Goal: Use online tool/utility

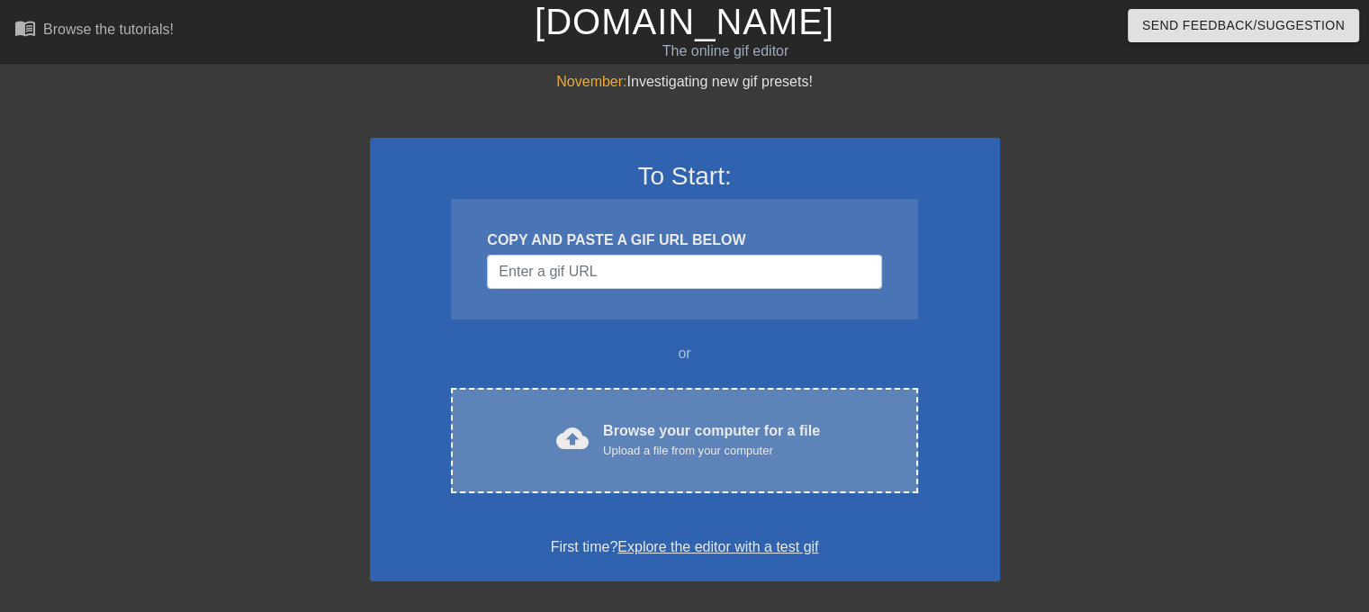
click at [608, 414] on div "cloud_upload Browse your computer for a file Upload a file from your computer C…" at bounding box center [684, 440] width 466 height 105
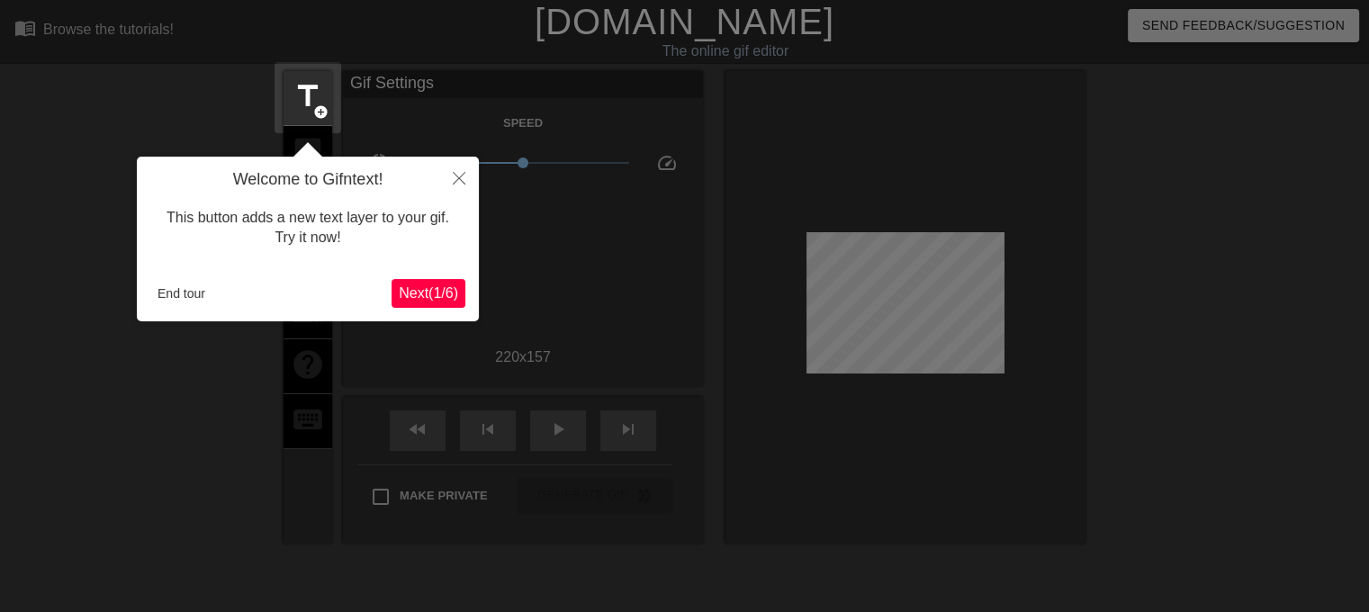
scroll to position [43, 0]
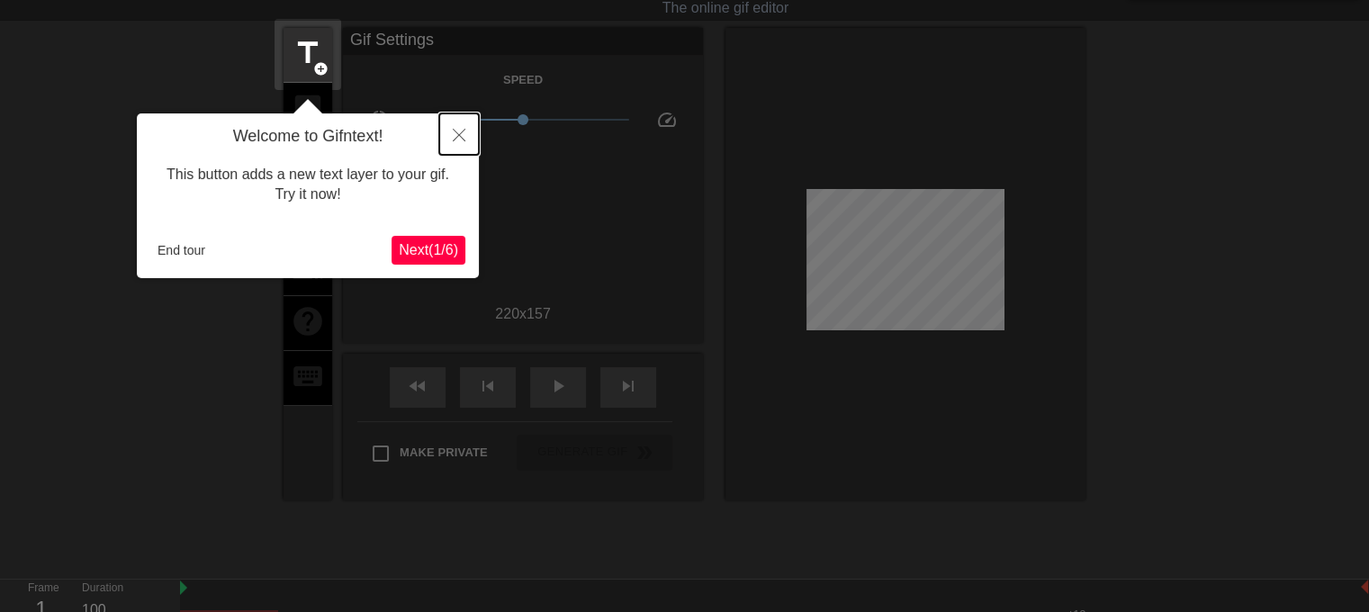
click at [461, 129] on icon "Close" at bounding box center [459, 135] width 13 height 13
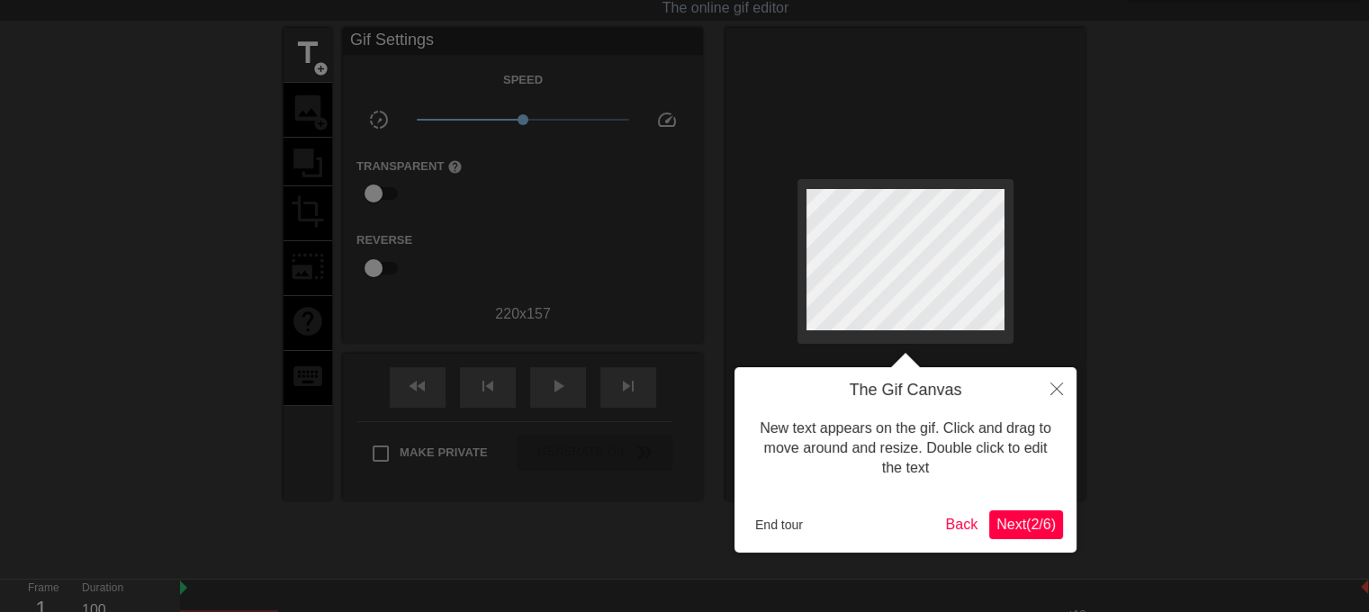
scroll to position [0, 0]
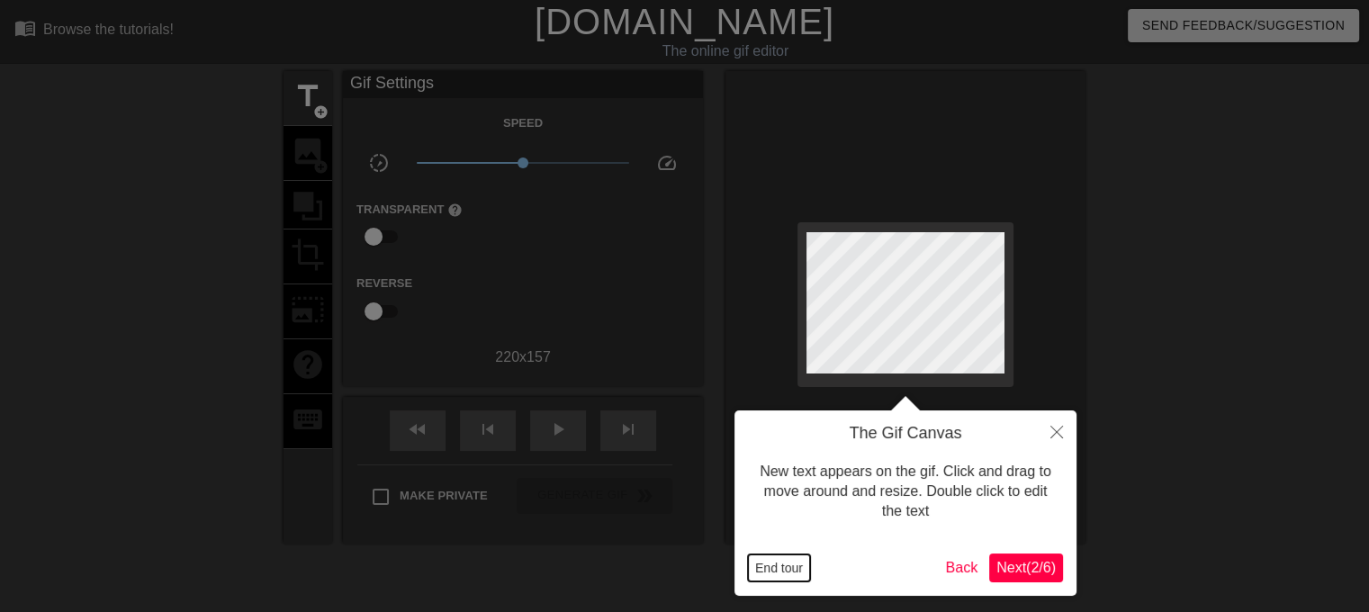
click at [765, 562] on button "End tour" at bounding box center [779, 567] width 62 height 27
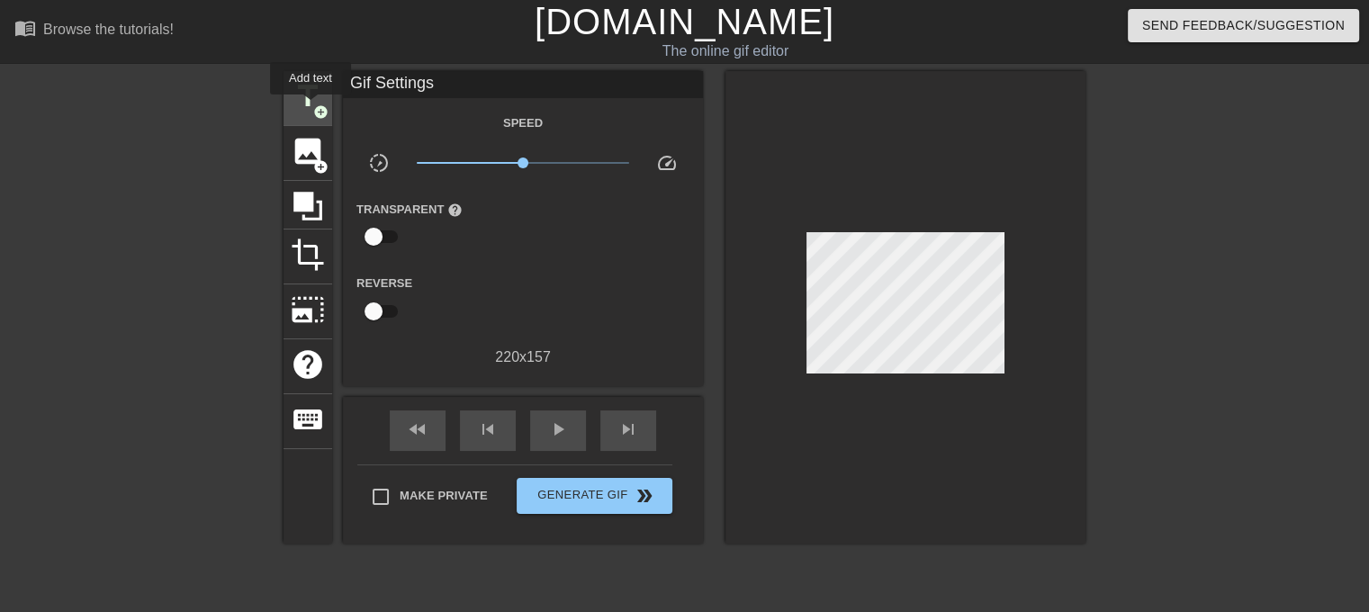
click at [311, 107] on span "title" at bounding box center [308, 96] width 34 height 34
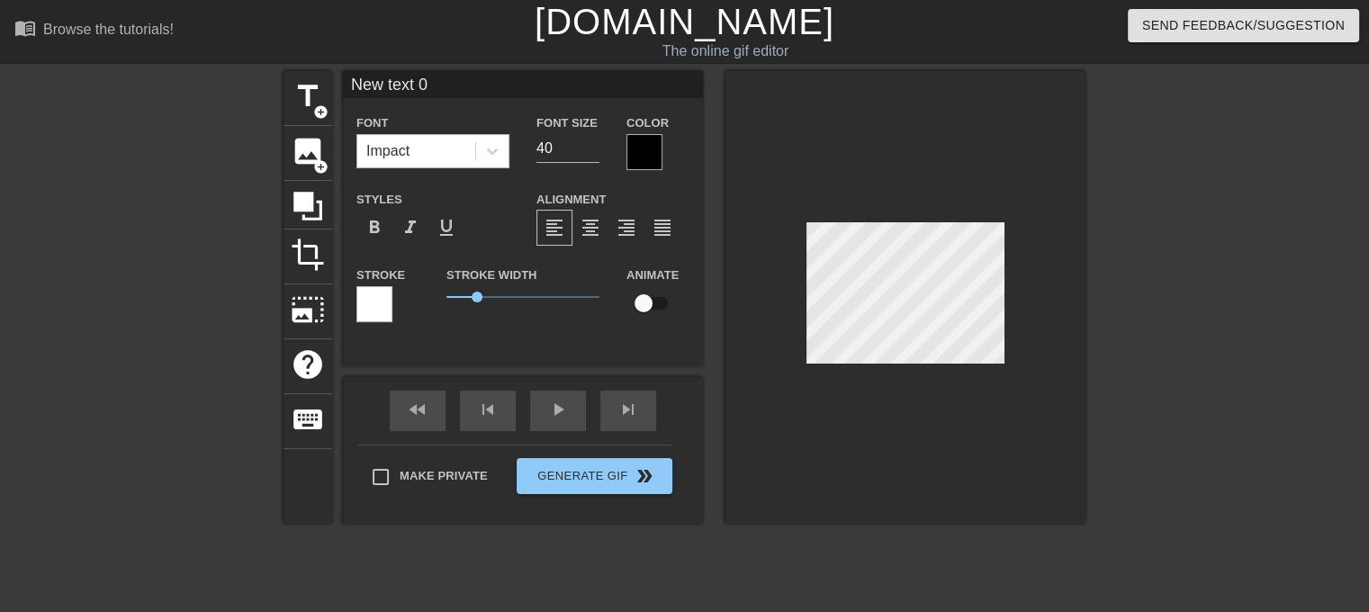
drag, startPoint x: 504, startPoint y: 155, endPoint x: 428, endPoint y: 140, distance: 77.1
click at [428, 140] on div "Impact" at bounding box center [432, 151] width 153 height 34
click at [428, 140] on div "Impact" at bounding box center [416, 151] width 118 height 32
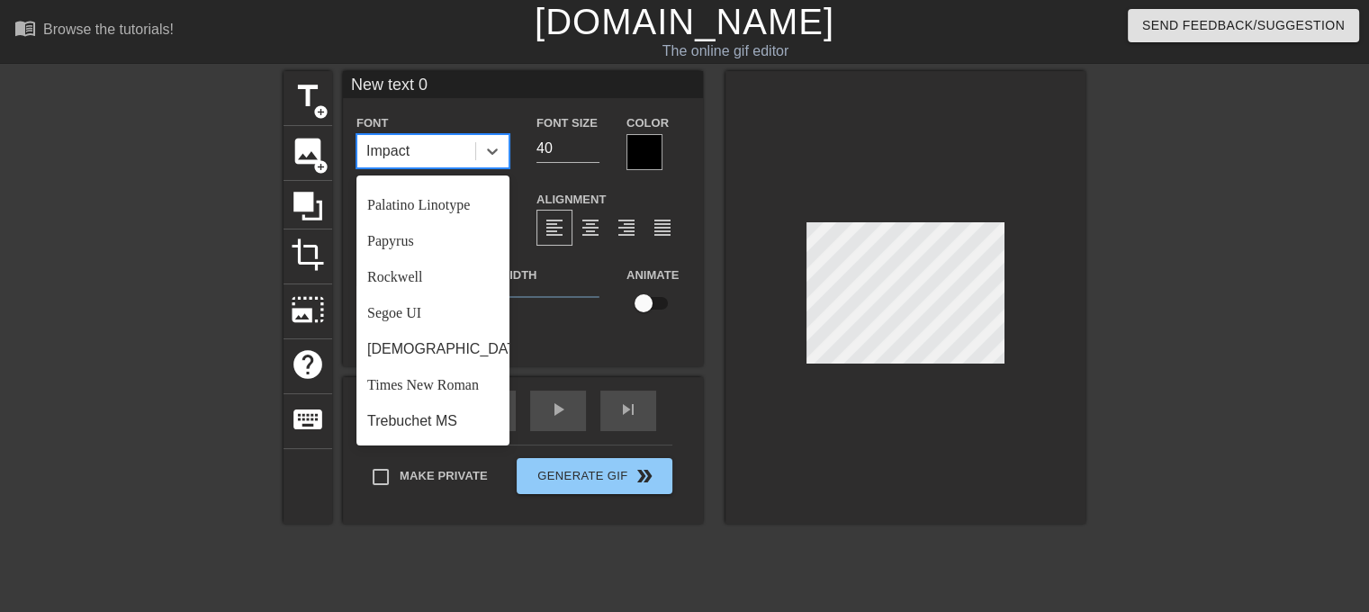
scroll to position [619, 0]
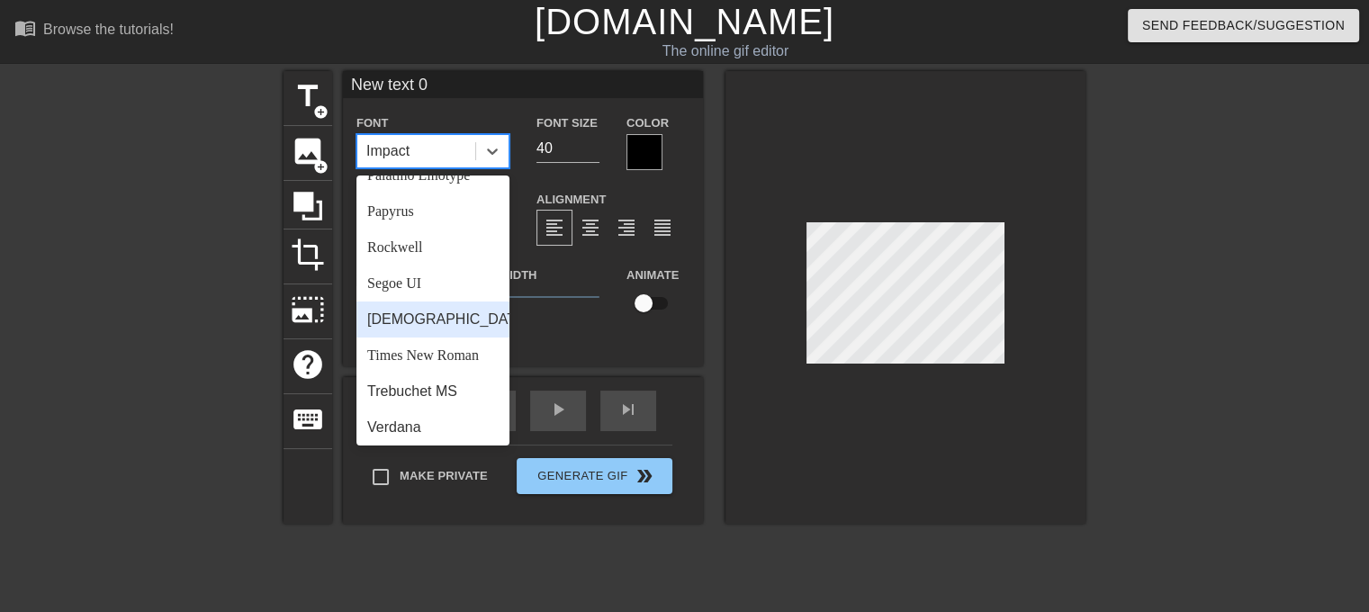
click at [439, 338] on div "[DEMOGRAPHIC_DATA]" at bounding box center [432, 320] width 153 height 36
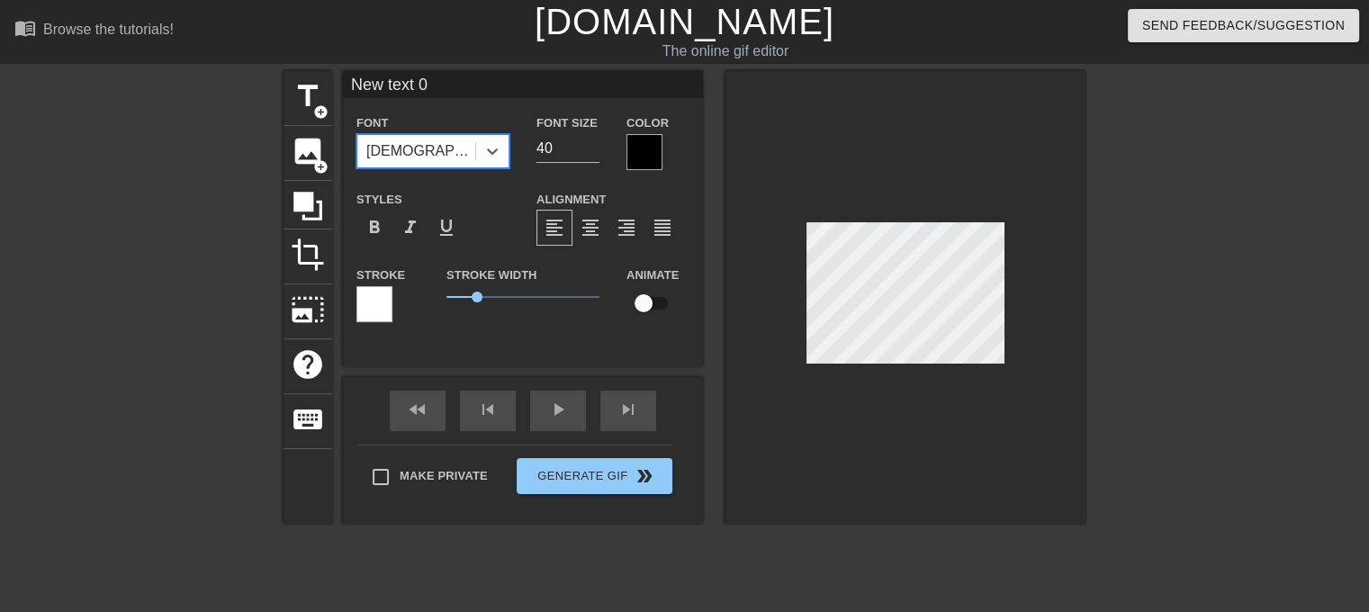
click at [500, 298] on span "1" at bounding box center [522, 297] width 153 height 22
click at [374, 230] on span "format_bold" at bounding box center [375, 228] width 22 height 22
type input "Newtext 0"
type textarea "Newtext 0"
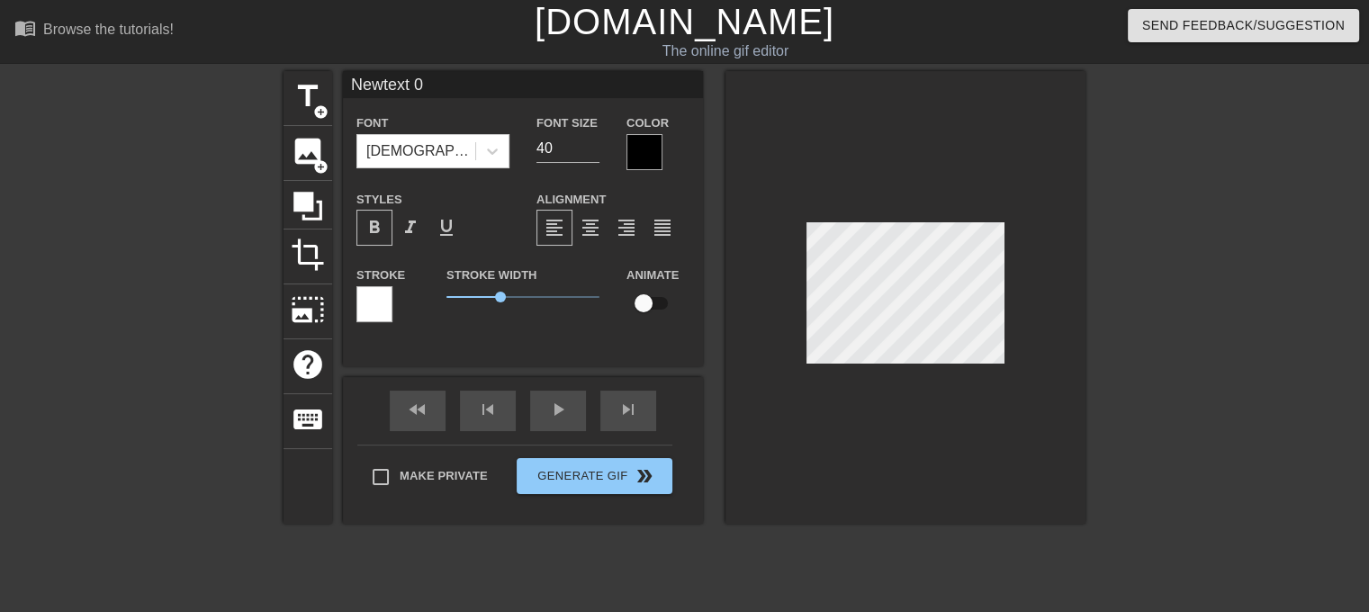
scroll to position [2, 3]
type input "Newext 0"
type textarea "Newext 0"
type input "Newxt 0"
type textarea "Newxt 0"
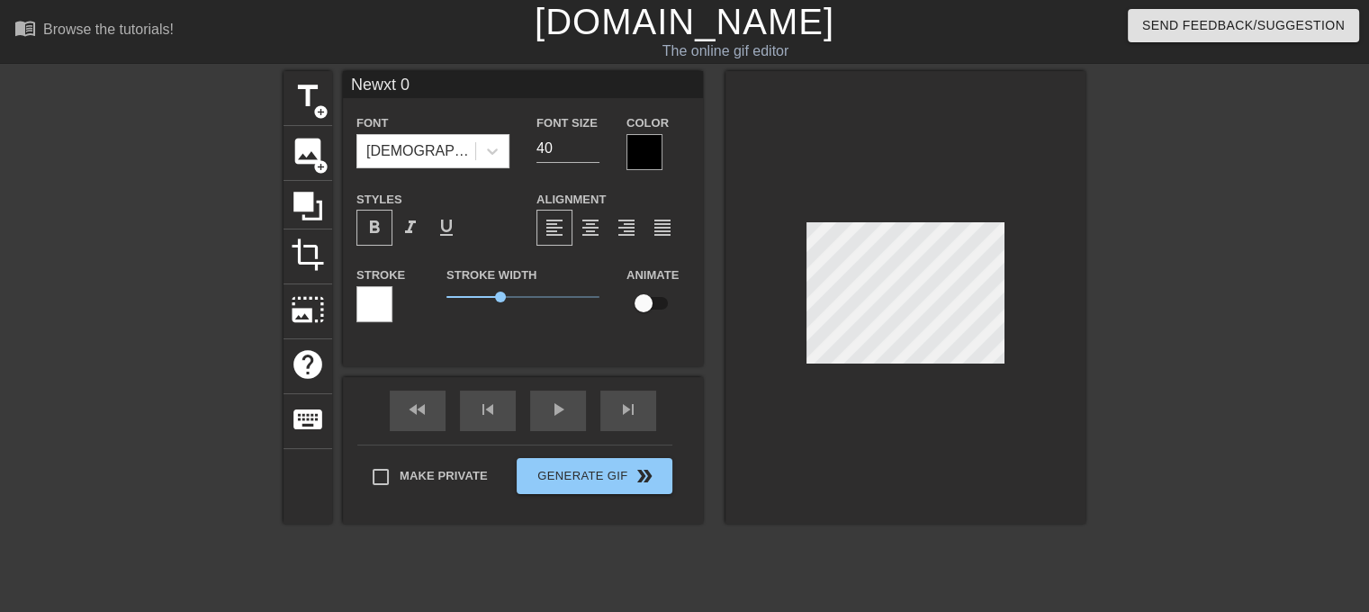
type input "Newt 0"
type textarea "Newt 0"
type input "New 0"
type textarea "New 0"
type input "New0"
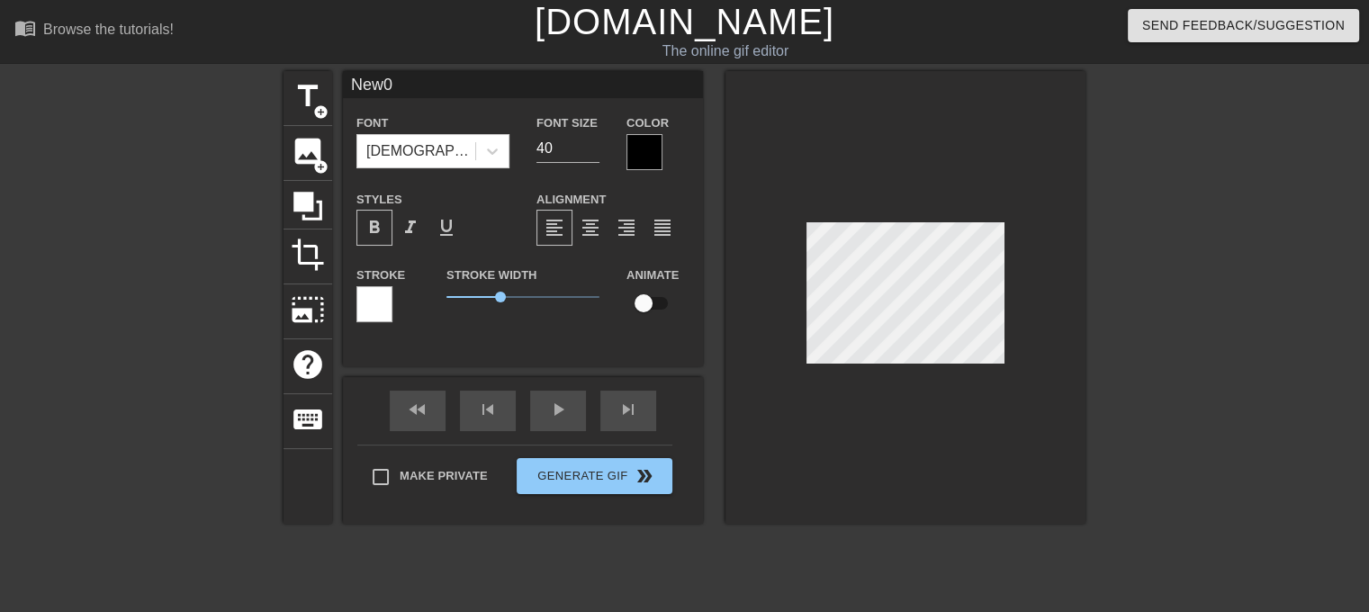
type textarea "New0"
type input "New"
type textarea "New"
type input "Ne"
type textarea "Ne"
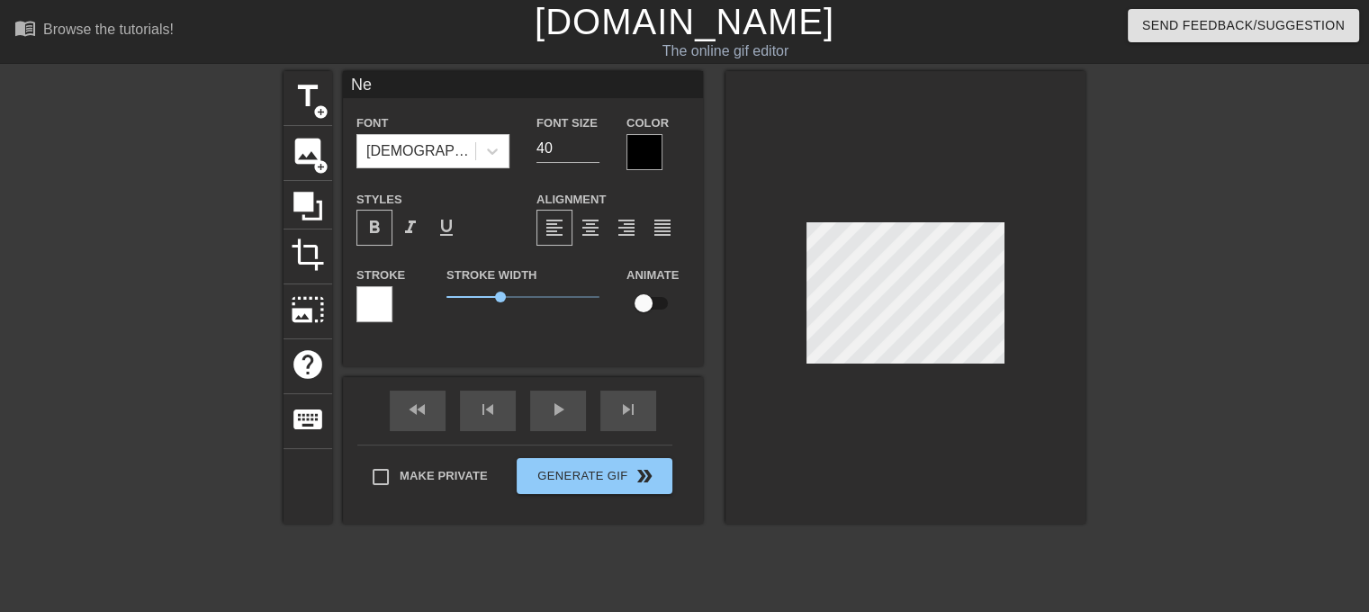
type input "N"
type textarea "N"
type input "J"
type textarea "J"
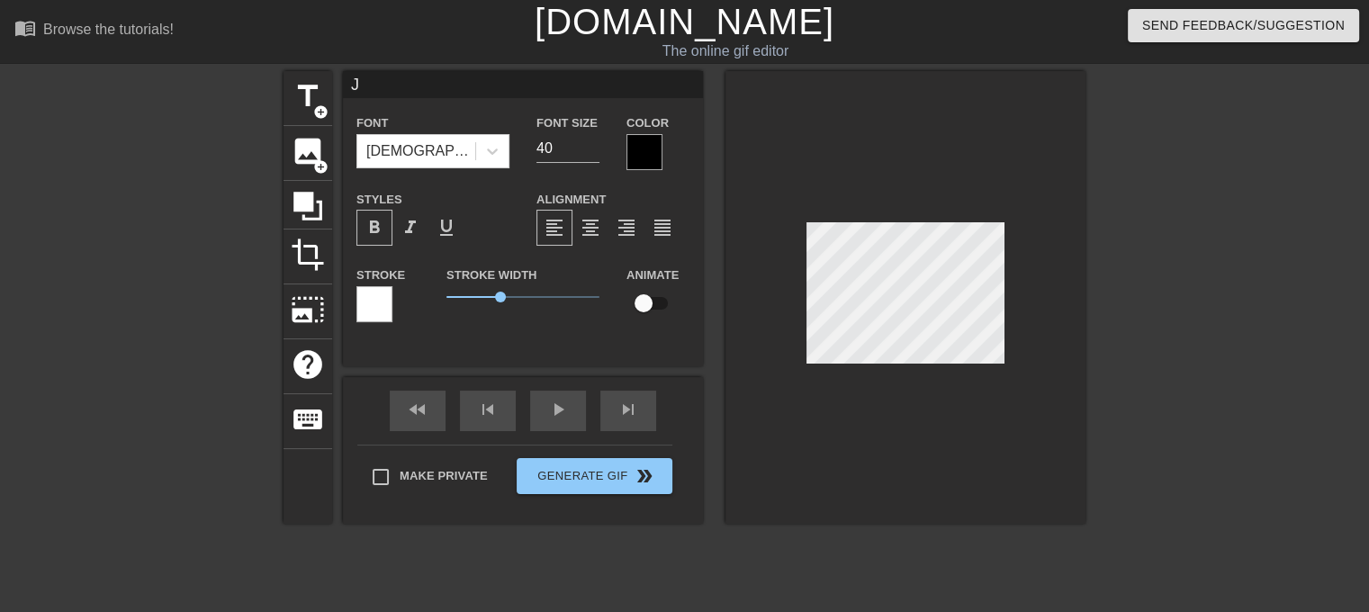
type input "JI"
type textarea "JI"
type input "JIR"
type textarea "JIR"
type input "JIRA"
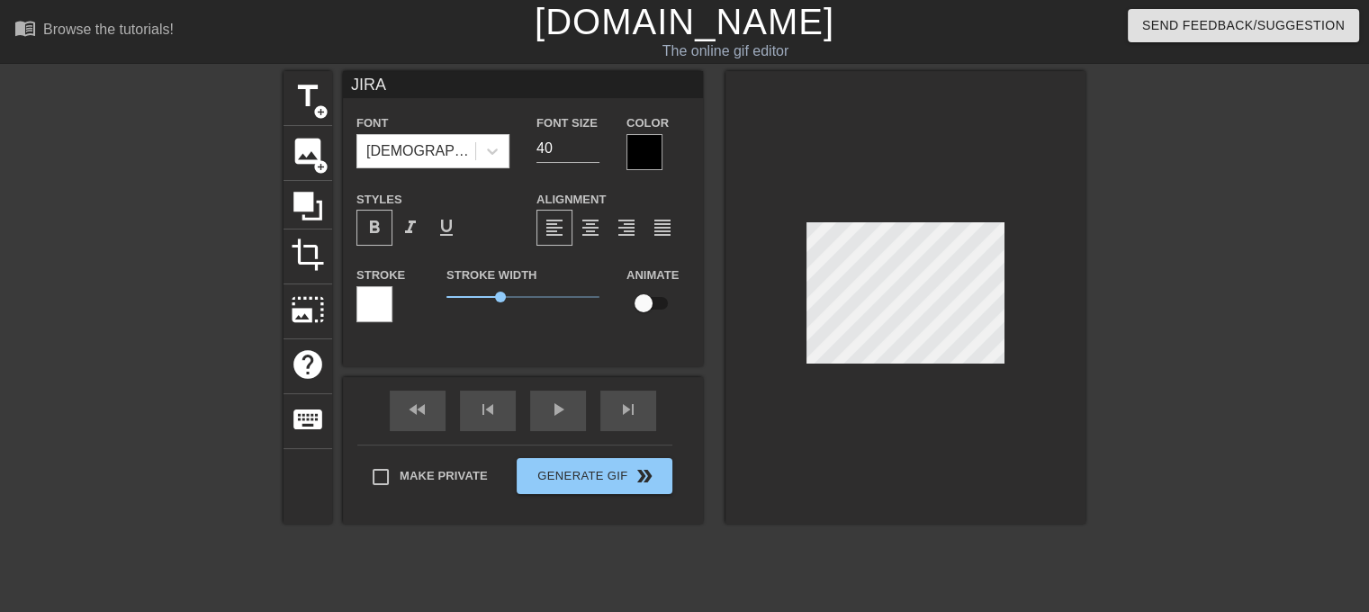
type textarea "JIRA"
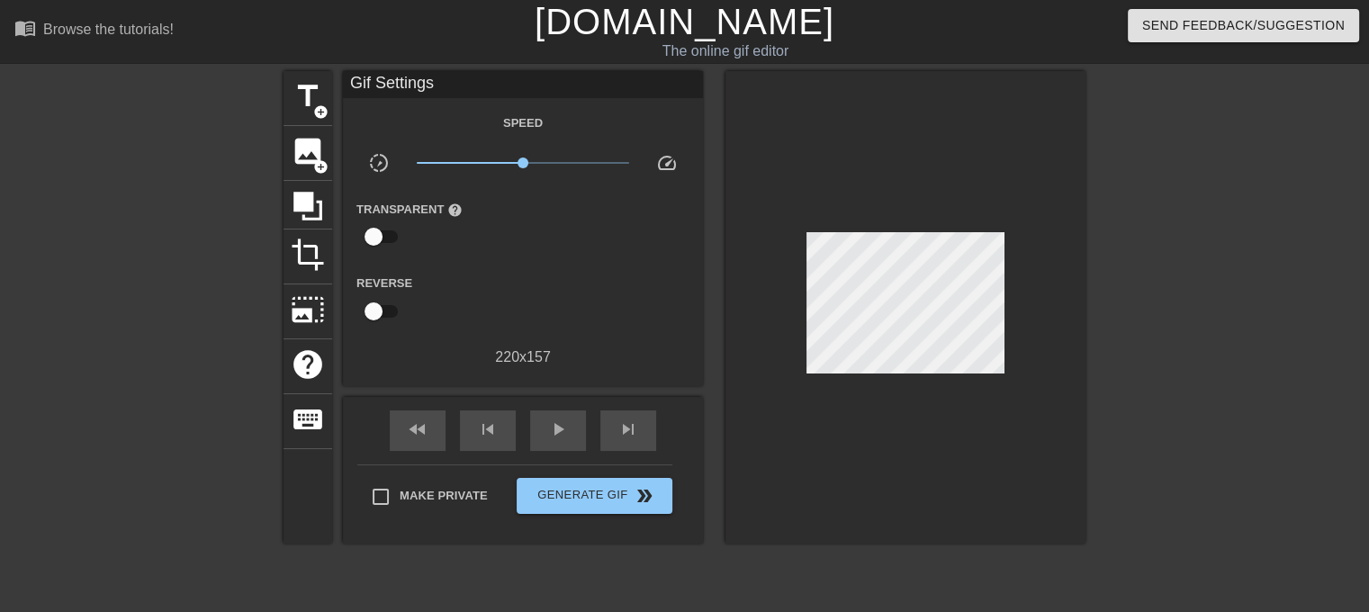
click at [900, 419] on div at bounding box center [905, 307] width 360 height 473
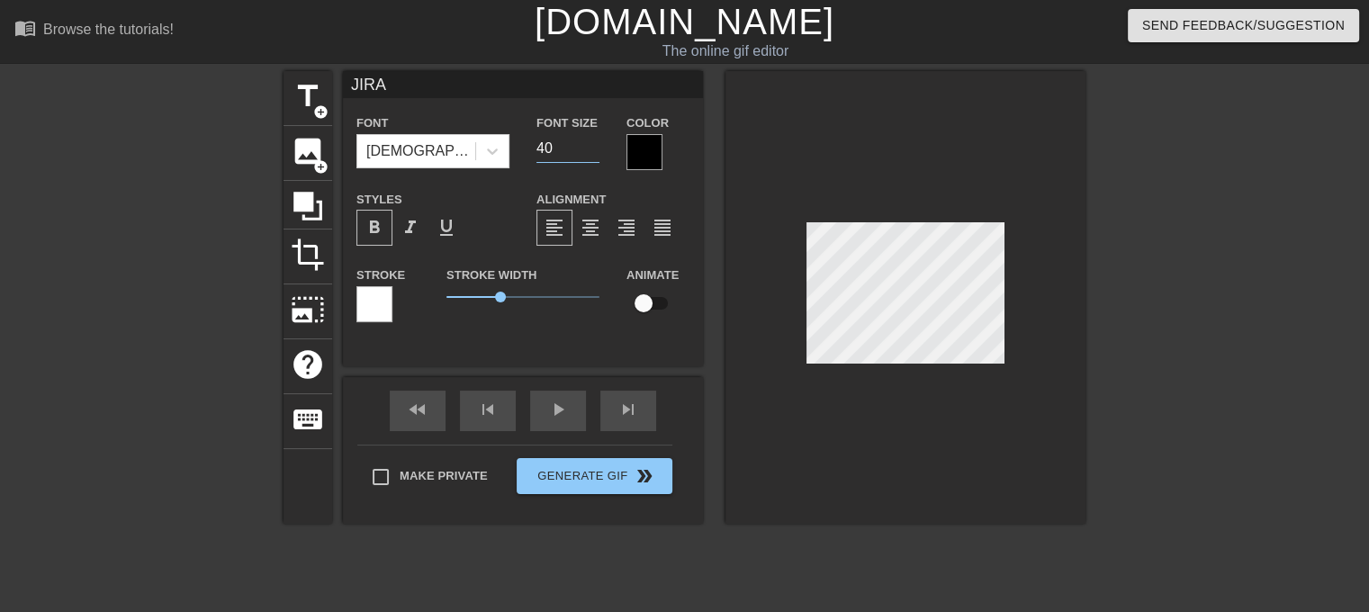
click at [558, 148] on input "40" at bounding box center [567, 148] width 63 height 29
type input "4"
type input "35"
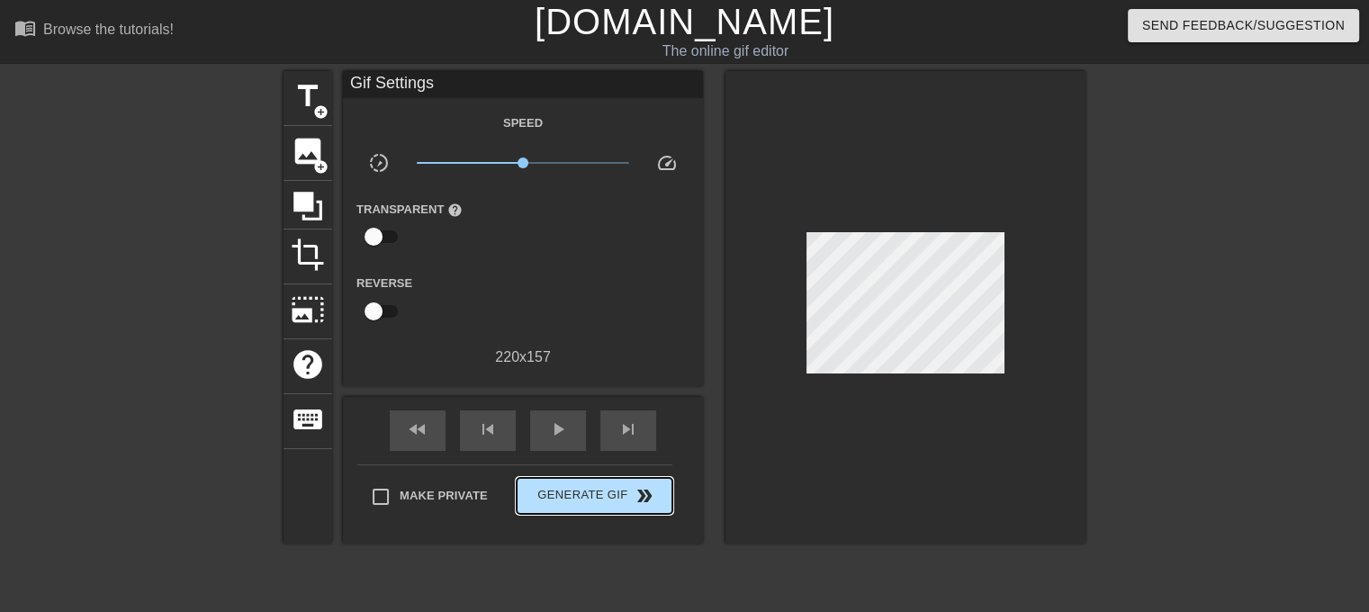
click at [581, 474] on div "Make Private Generate Gif double_arrow" at bounding box center [514, 499] width 315 height 71
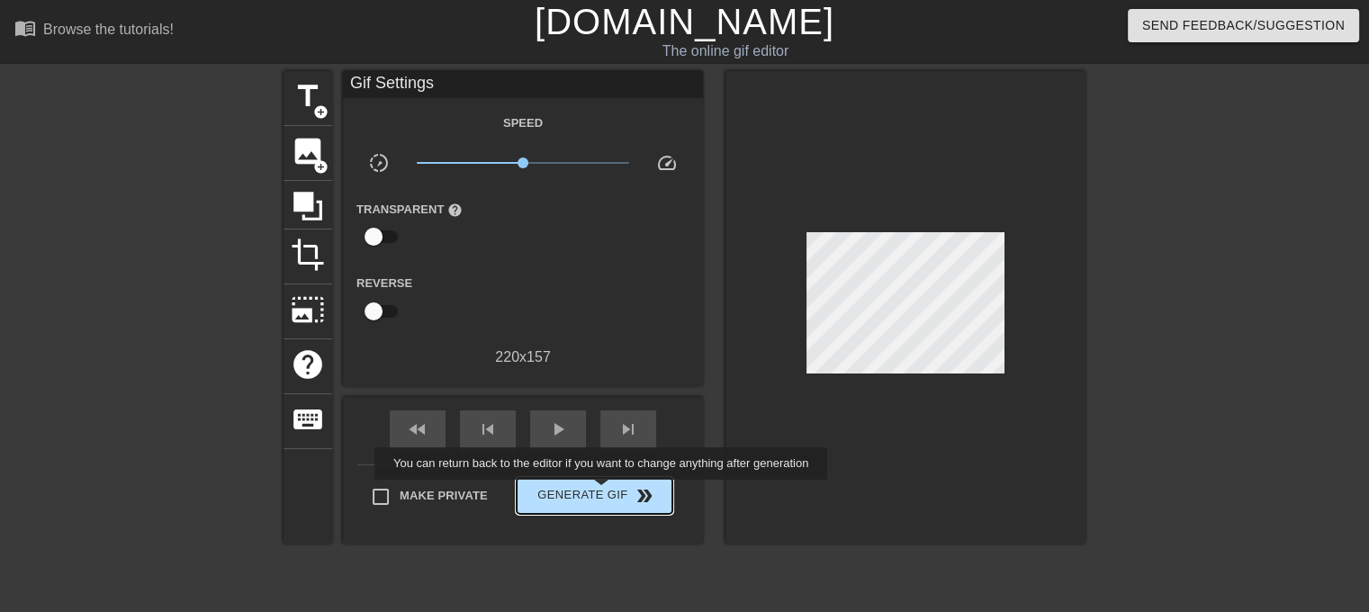
click at [603, 492] on span "Generate Gif double_arrow" at bounding box center [594, 496] width 141 height 22
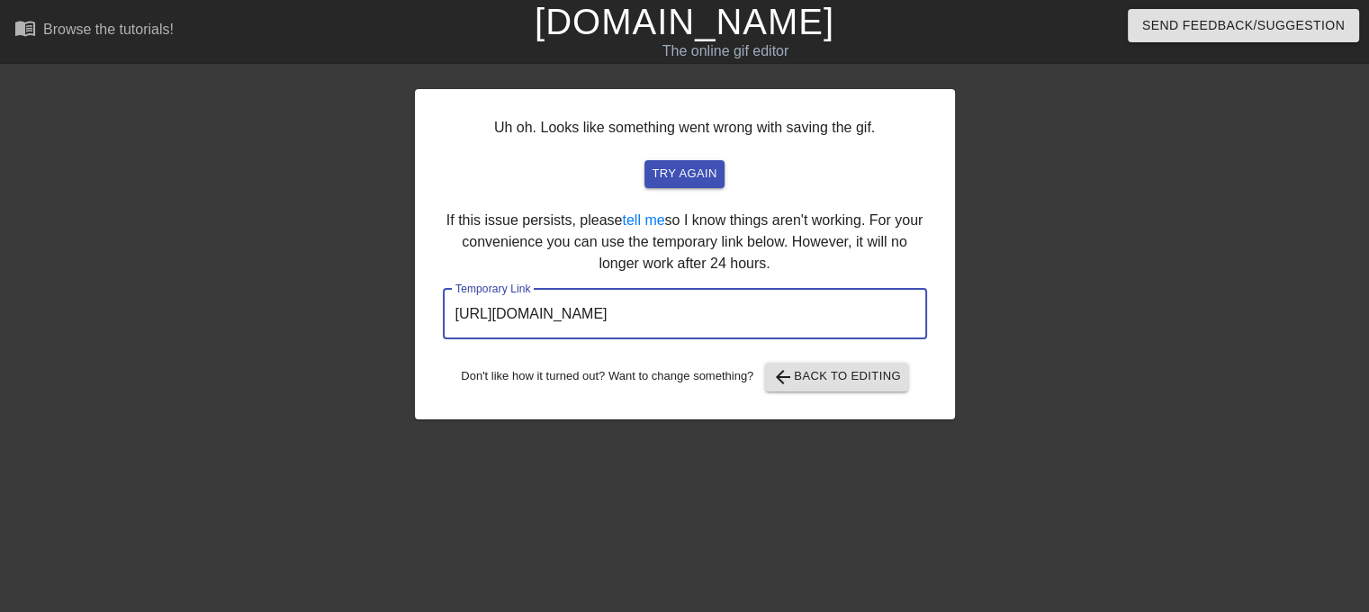
drag, startPoint x: 817, startPoint y: 303, endPoint x: 404, endPoint y: 323, distance: 413.6
click at [404, 323] on div "Uh oh. Looks like something went wrong with saving the gif. try again If this i…" at bounding box center [684, 341] width 1369 height 540
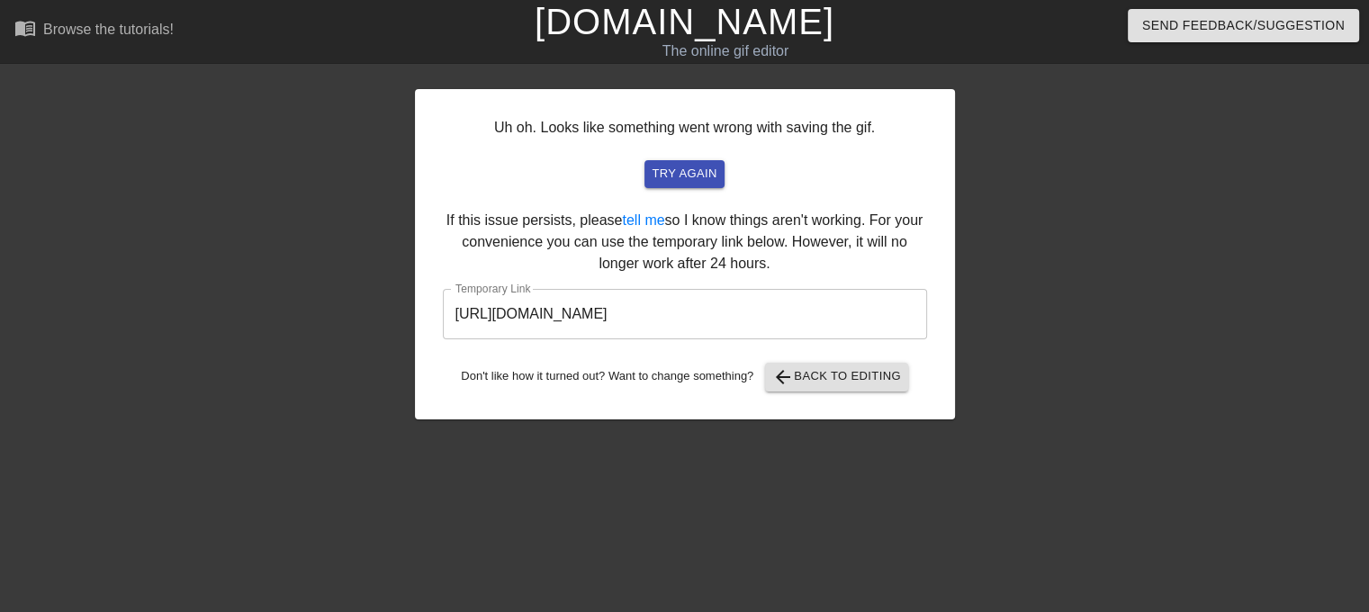
click at [1077, 305] on div at bounding box center [1112, 341] width 270 height 540
click at [686, 18] on link "[DOMAIN_NAME]" at bounding box center [685, 22] width 300 height 40
